Goal: Transaction & Acquisition: Obtain resource

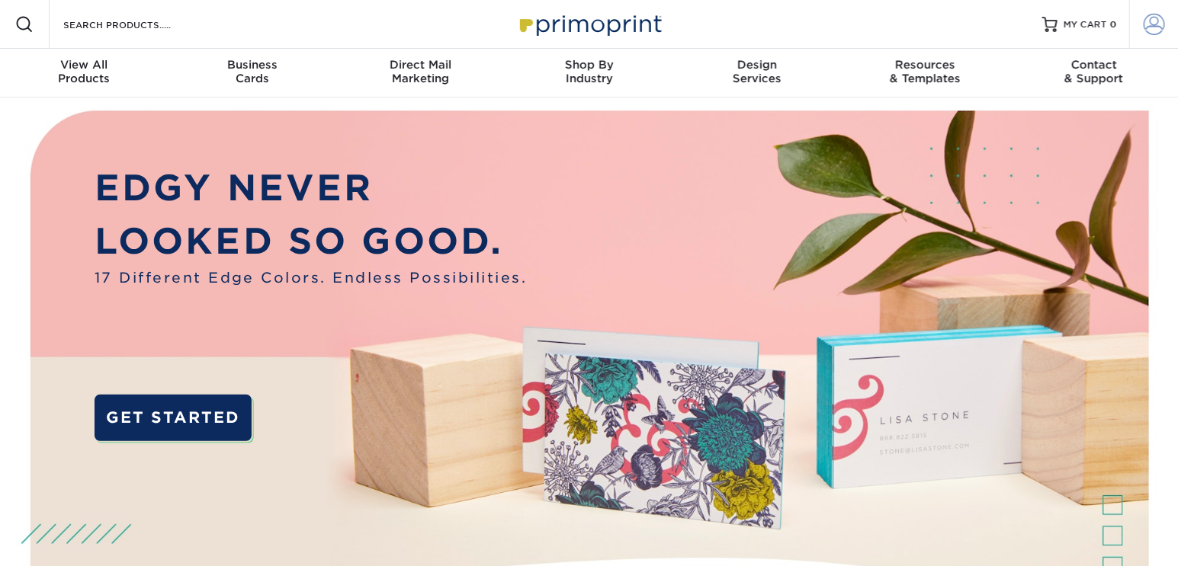
type input "tpurvis@omnistudios.com"
click at [1159, 24] on span at bounding box center [1153, 24] width 21 height 21
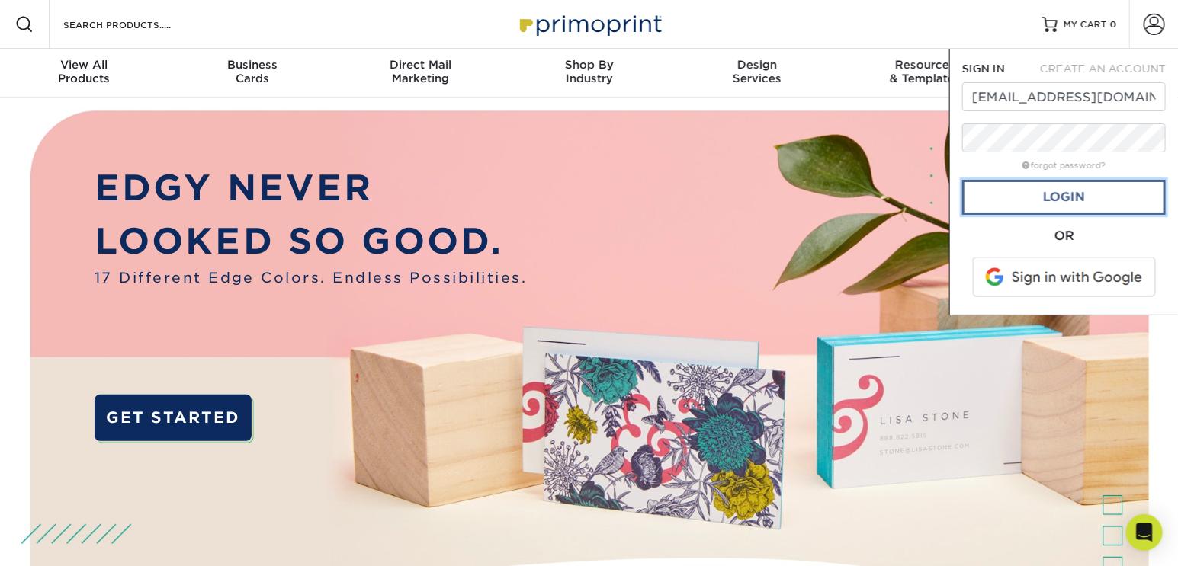
click at [1073, 193] on link "Login" at bounding box center [1064, 197] width 204 height 35
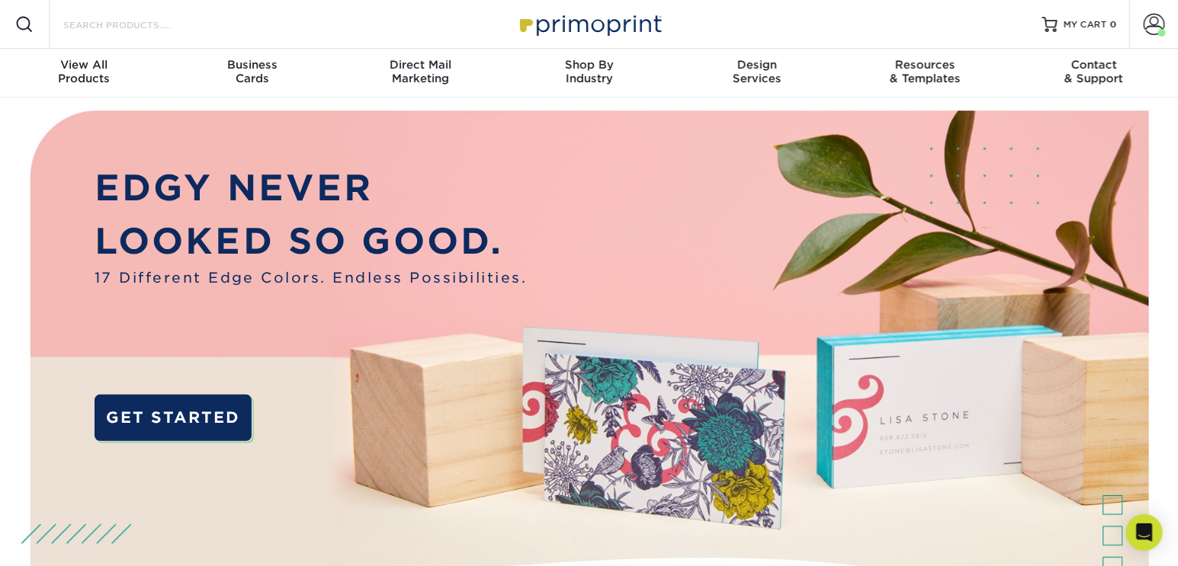
click at [149, 23] on input "Search Products" at bounding box center [136, 24] width 149 height 18
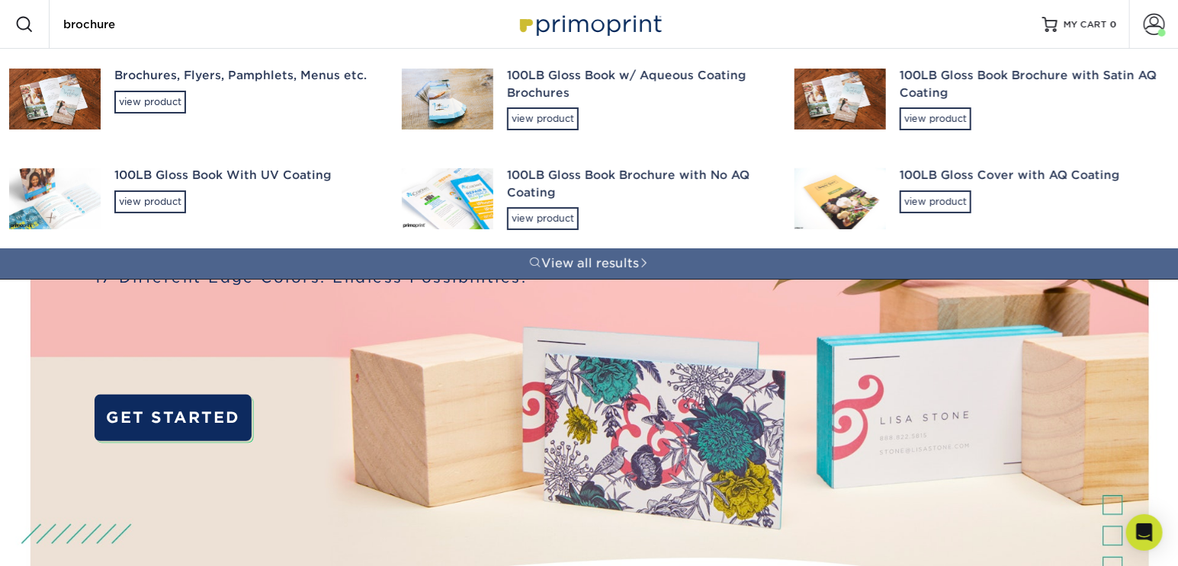
type input "brochure"
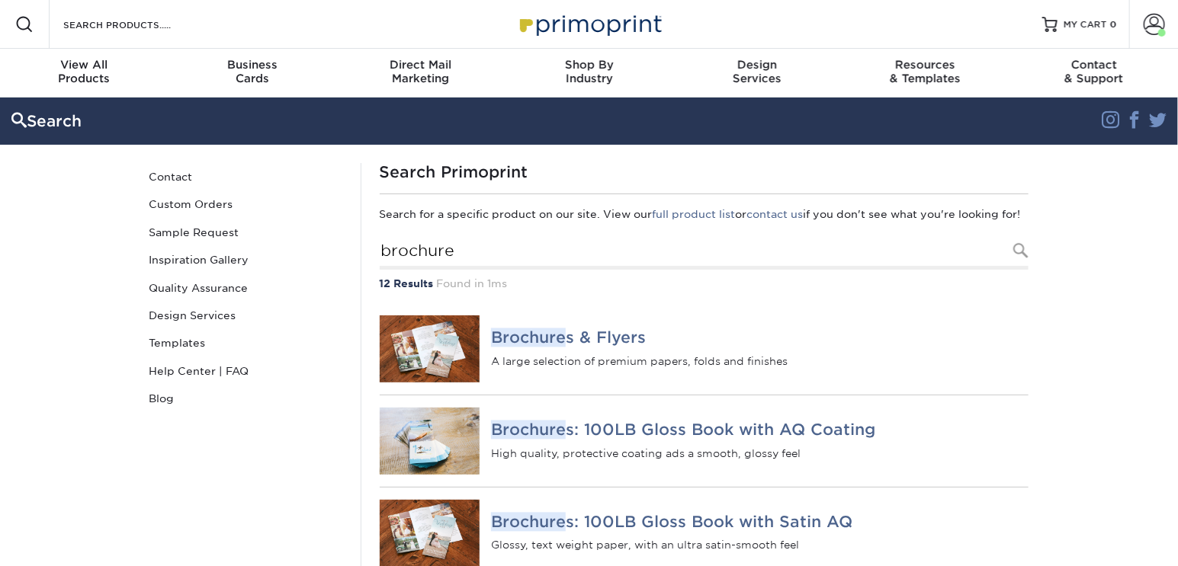
scroll to position [69, 0]
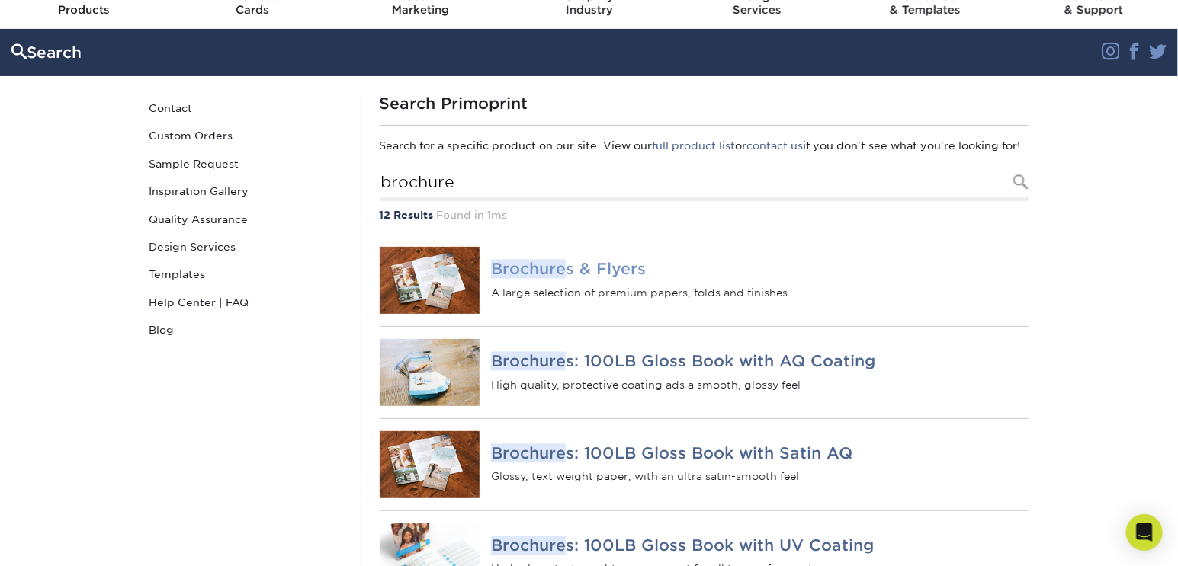
click at [418, 279] on img at bounding box center [430, 280] width 101 height 67
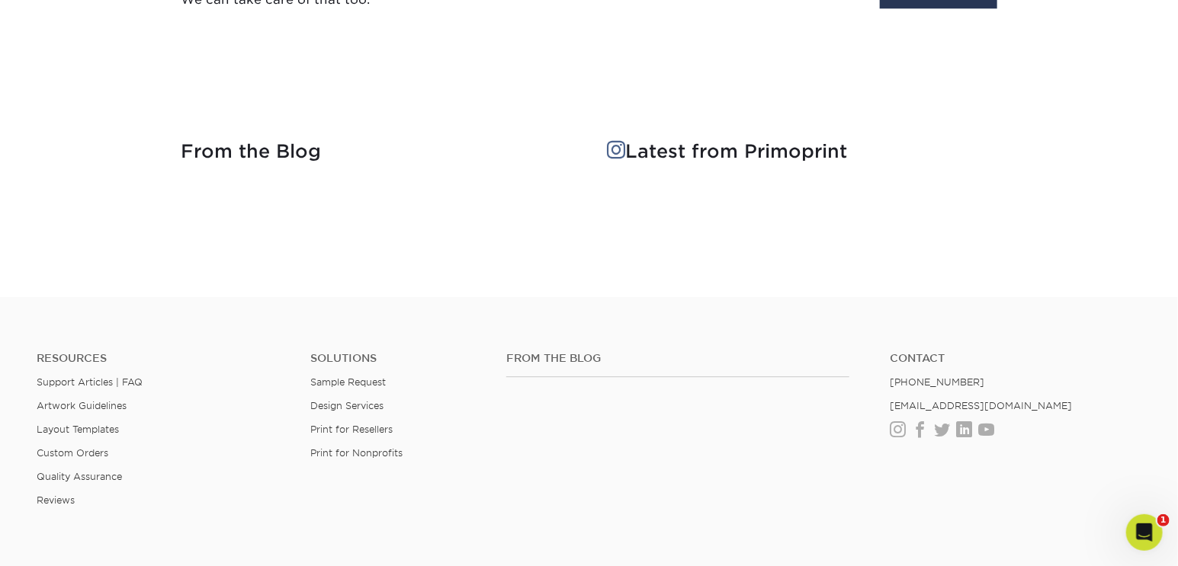
scroll to position [1940, 0]
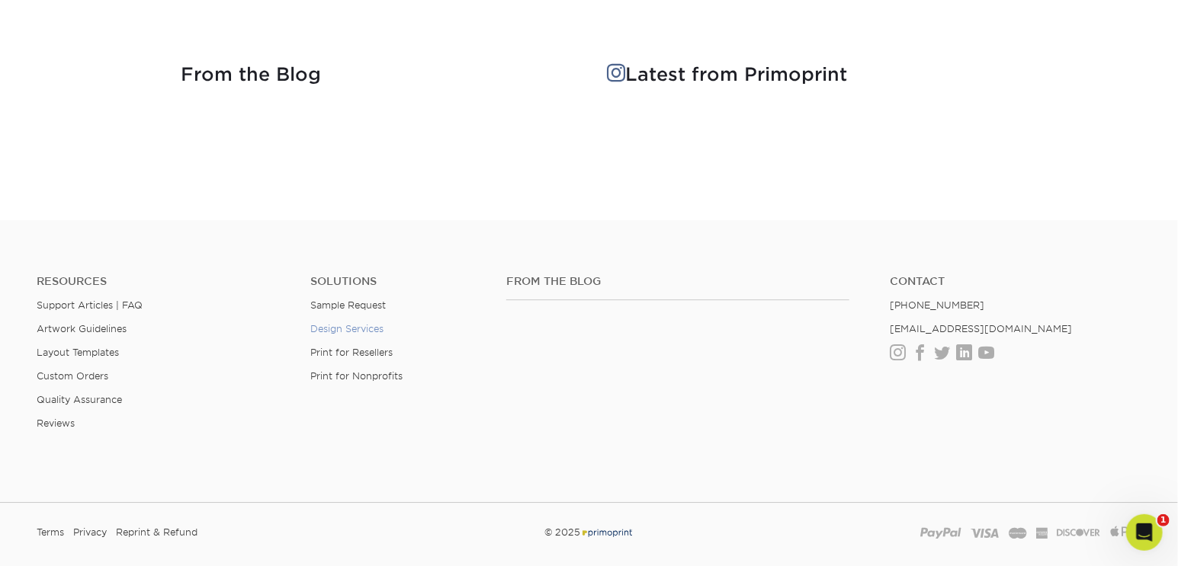
click at [374, 328] on link "Design Services" at bounding box center [346, 328] width 73 height 11
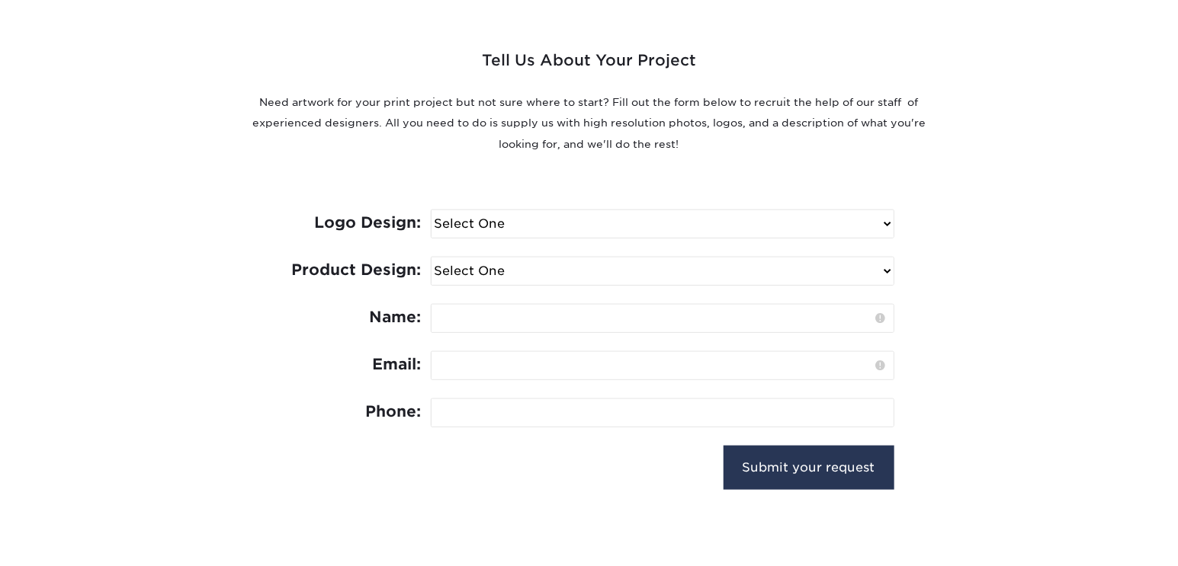
scroll to position [554, 0]
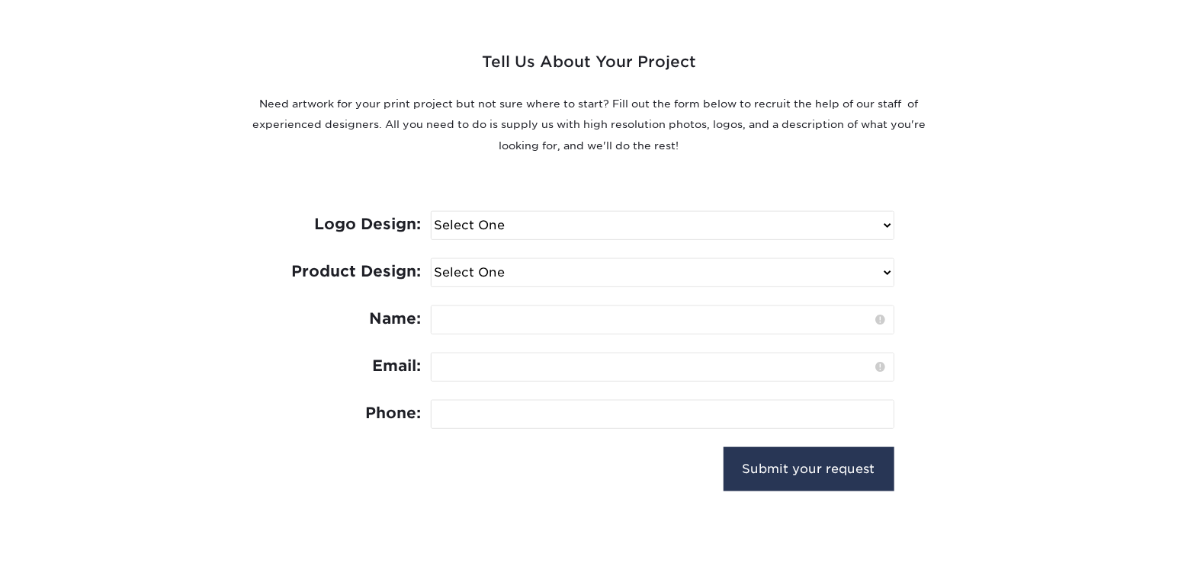
click at [509, 228] on select "Select One I need a logo design: $300 No thank you" at bounding box center [662, 225] width 462 height 27
drag, startPoint x: 169, startPoint y: 233, endPoint x: 184, endPoint y: 238, distance: 15.4
click at [169, 233] on div "Tell Us About Your Project Need artwork for your print project but not sure whe…" at bounding box center [589, 251] width 915 height 550
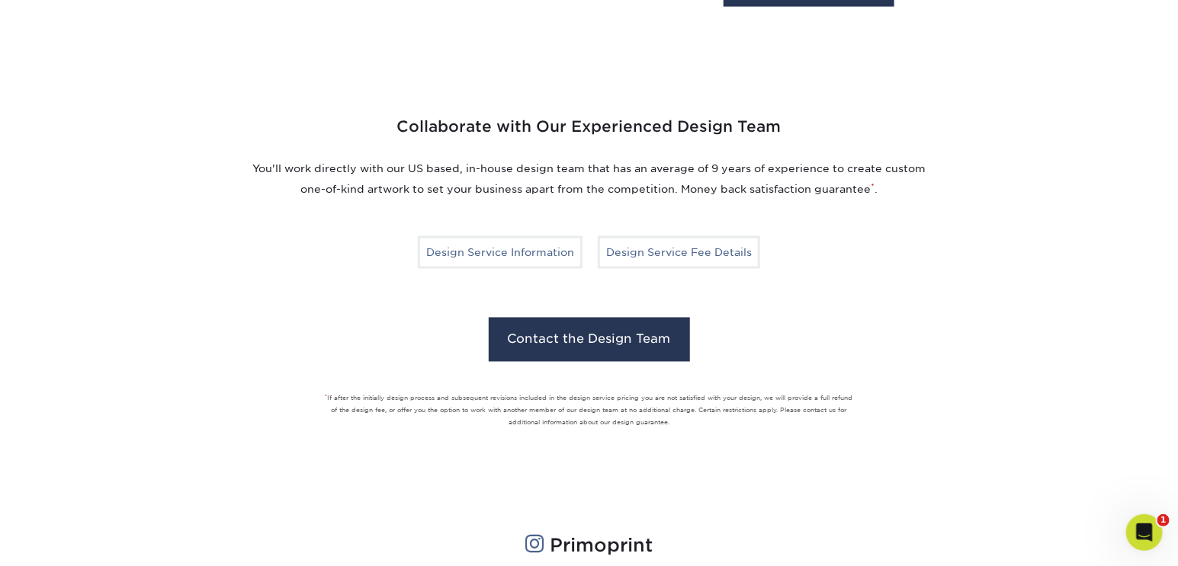
scroll to position [624, 0]
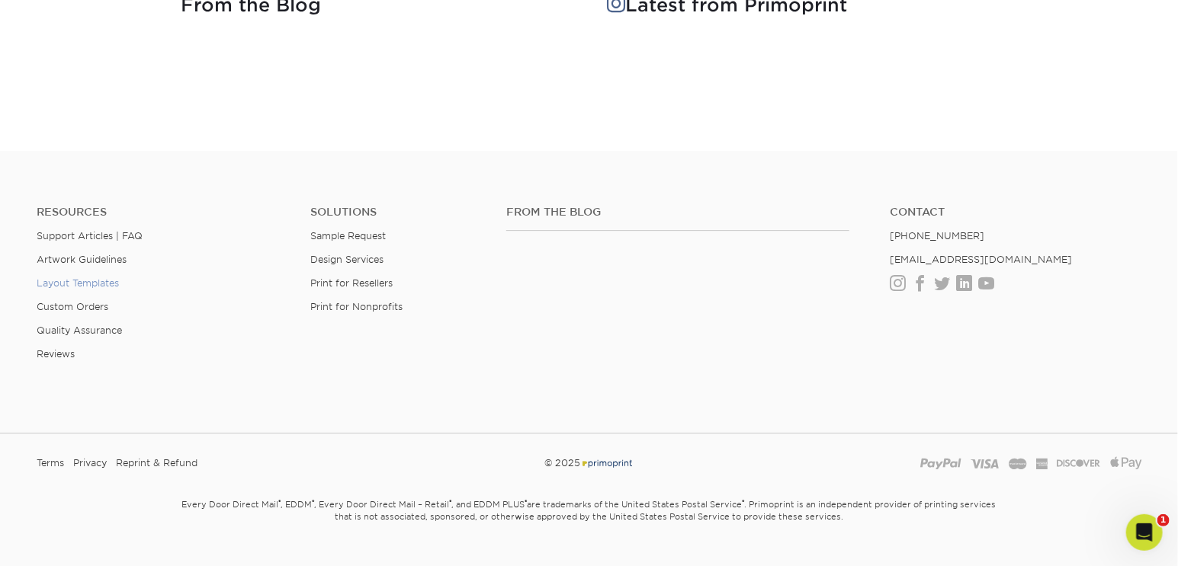
click at [101, 282] on link "Layout Templates" at bounding box center [78, 282] width 82 height 11
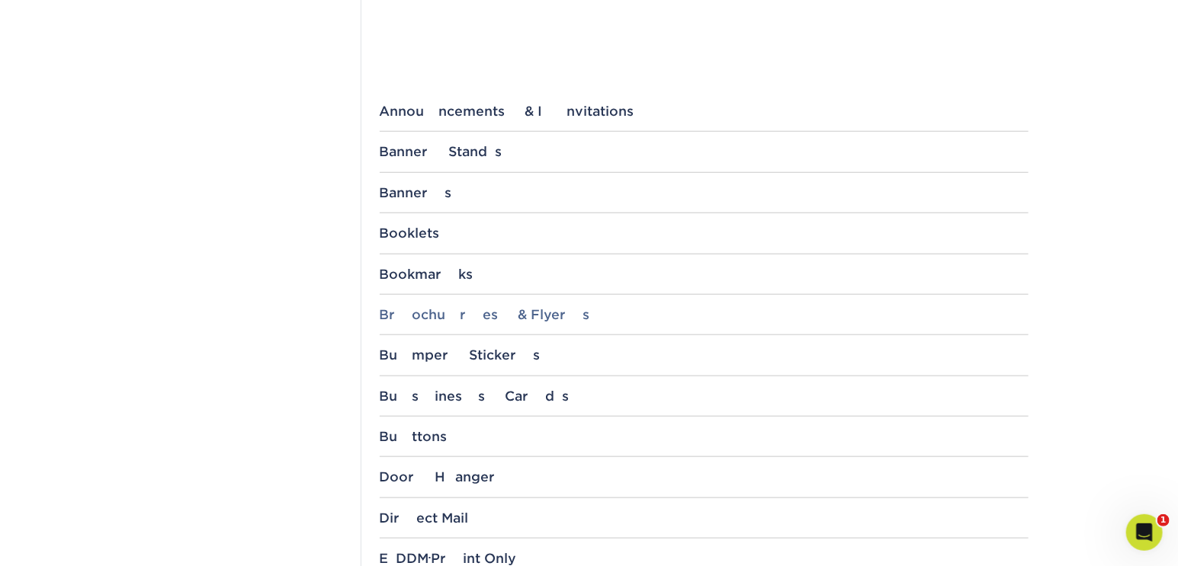
click at [424, 313] on div "Brochures & Flyers" at bounding box center [704, 314] width 649 height 15
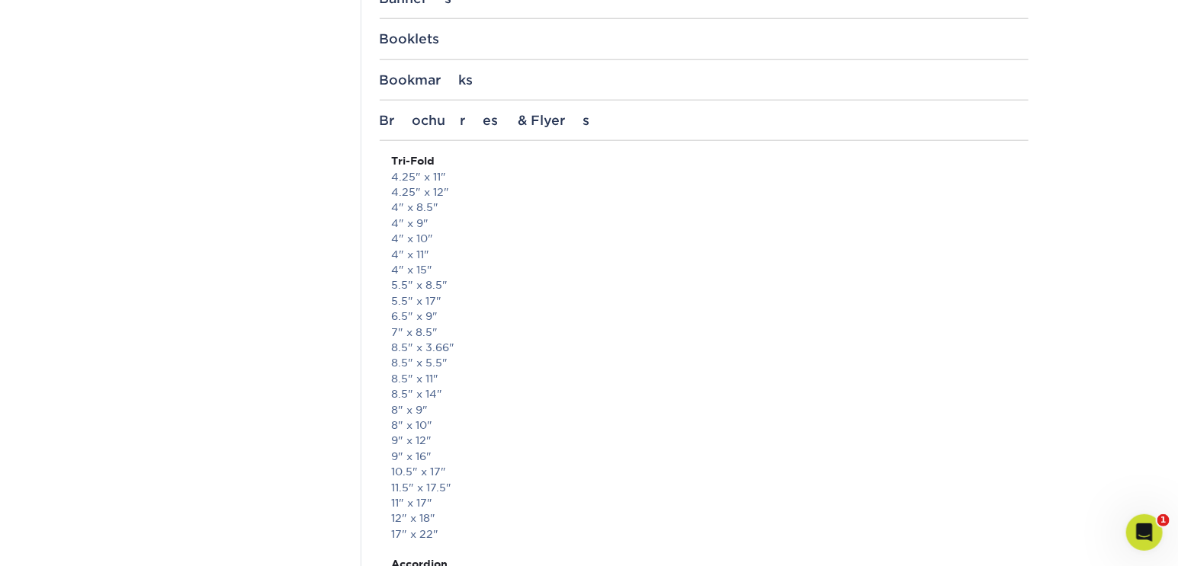
scroll to position [831, 0]
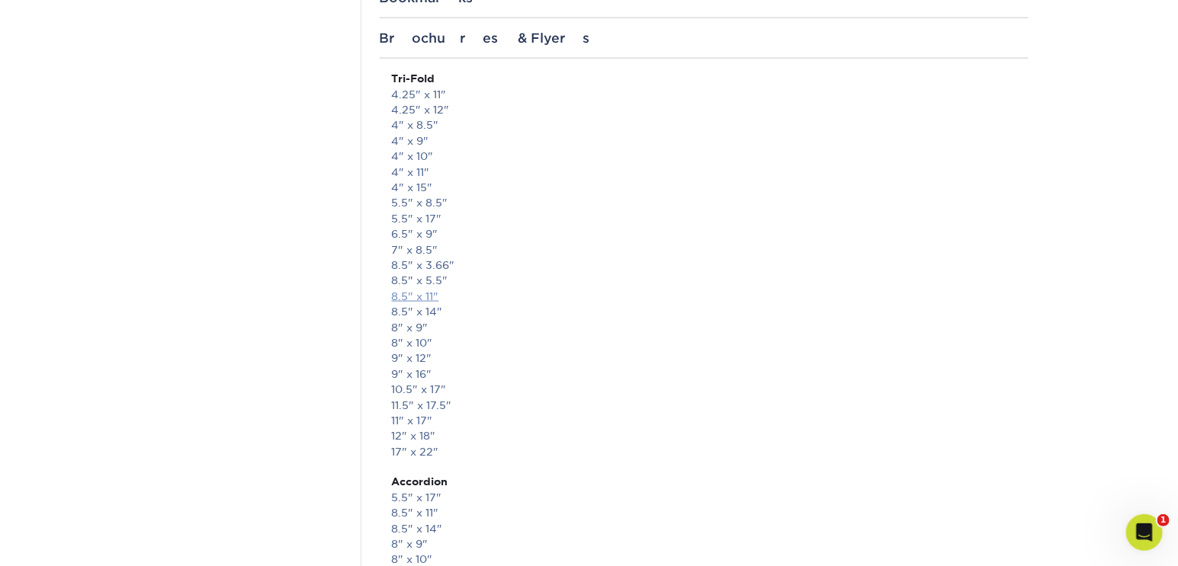
click at [426, 293] on link "8.5" x 11"" at bounding box center [415, 296] width 47 height 12
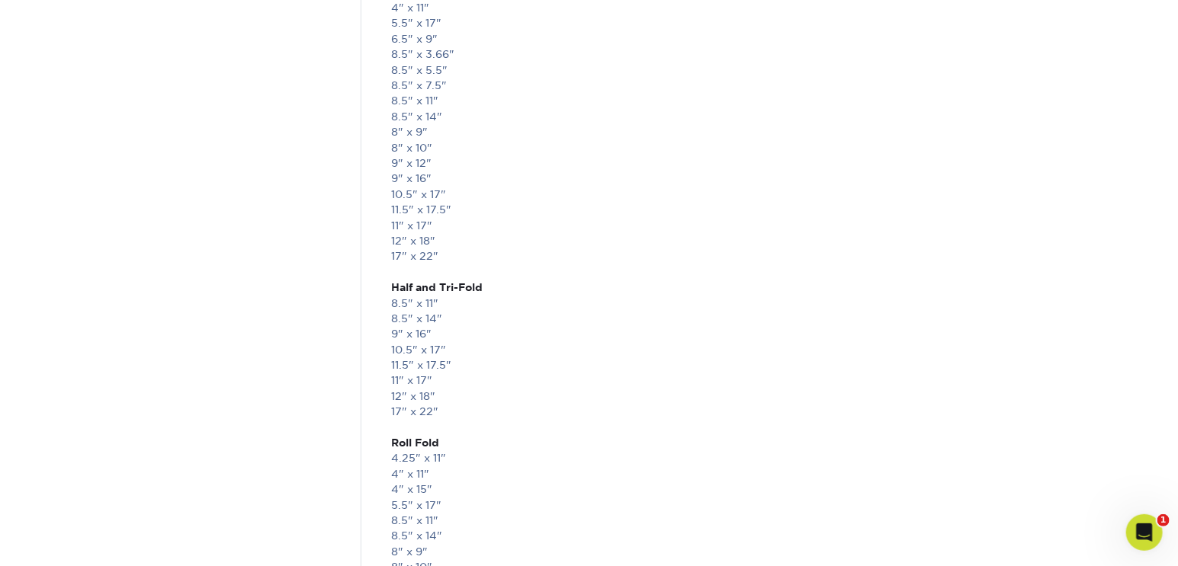
scroll to position [2911, 0]
click at [431, 316] on link "8.5" x 11"" at bounding box center [415, 316] width 47 height 12
